Goal: Task Accomplishment & Management: Manage account settings

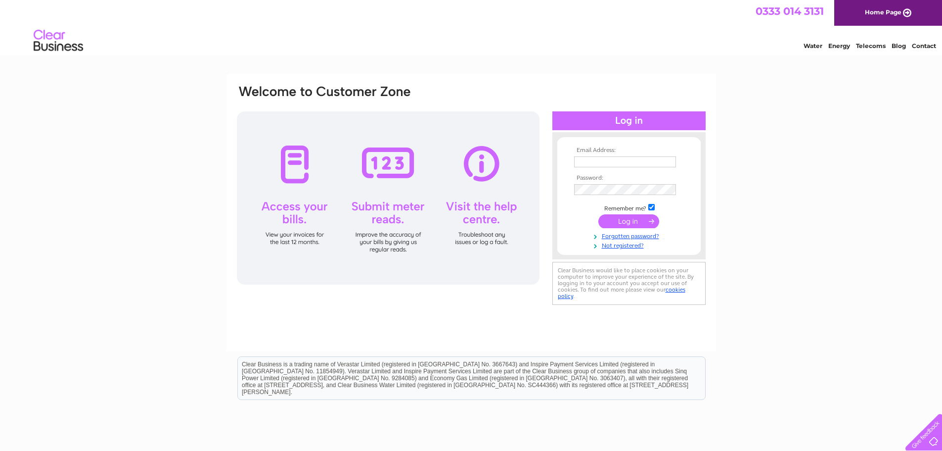
type input "[PERSON_NAME][EMAIL_ADDRESS][DOMAIN_NAME]"
click at [625, 222] on input "submit" at bounding box center [628, 221] width 61 height 14
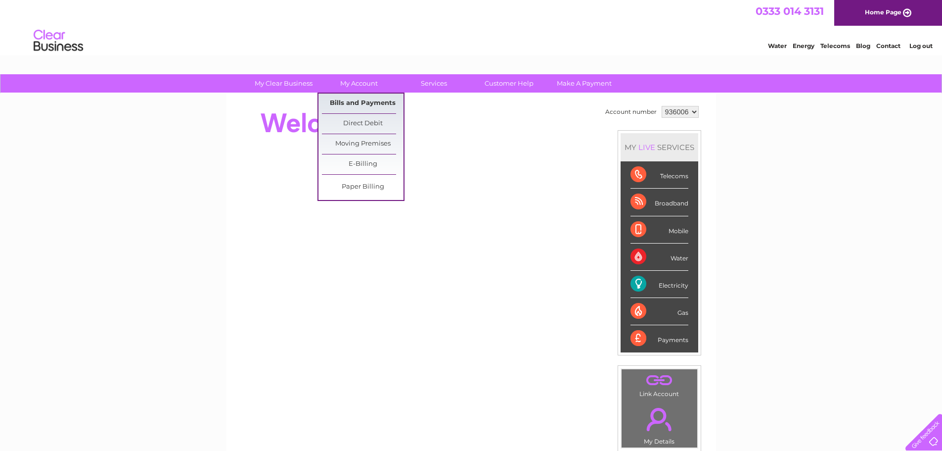
click at [355, 104] on link "Bills and Payments" at bounding box center [363, 103] width 82 height 20
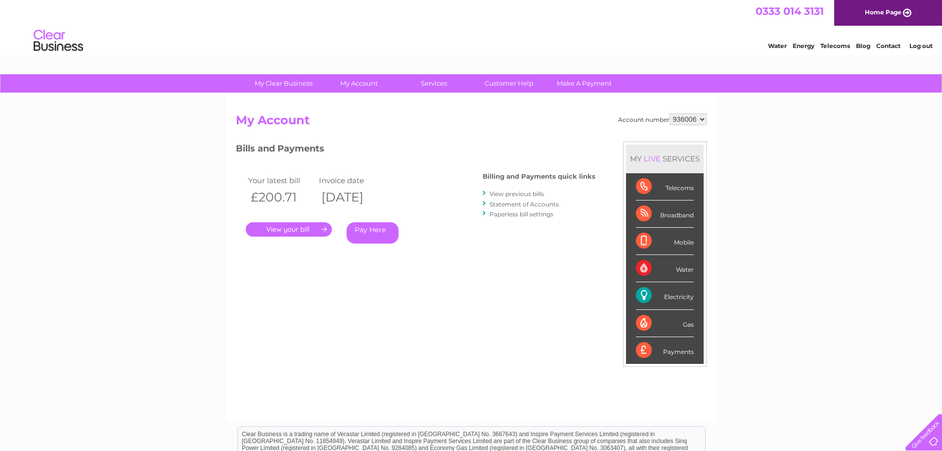
click at [291, 230] on link "." at bounding box center [289, 229] width 86 height 14
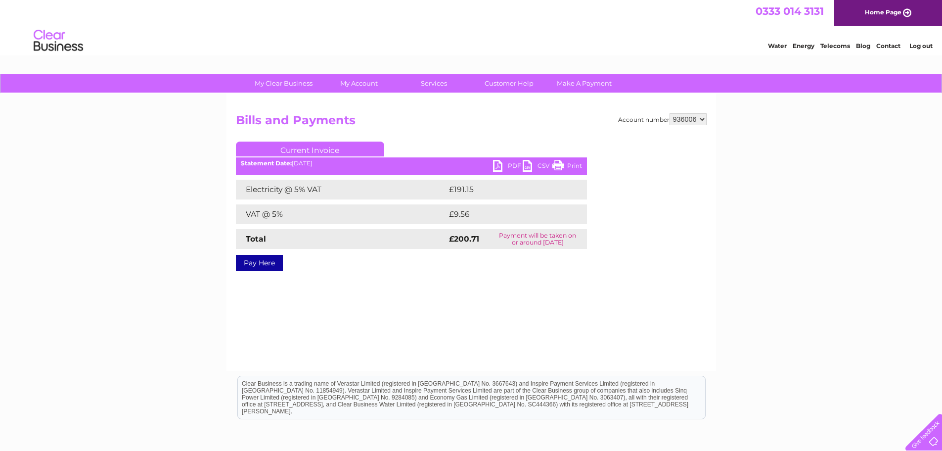
click at [507, 164] on link "PDF" at bounding box center [508, 167] width 30 height 14
